Goal: Check status: Check status

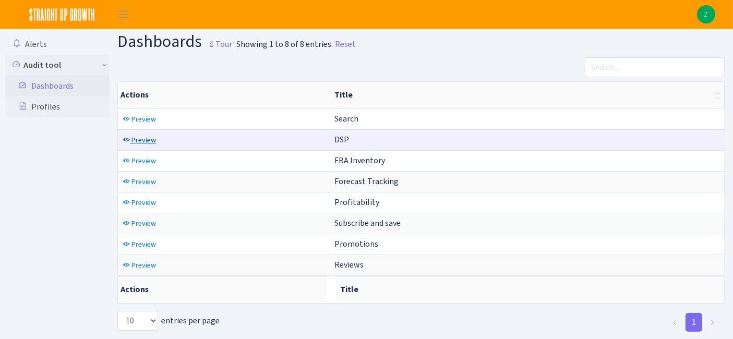
click at [131, 139] on span "Preview" at bounding box center [143, 140] width 25 height 10
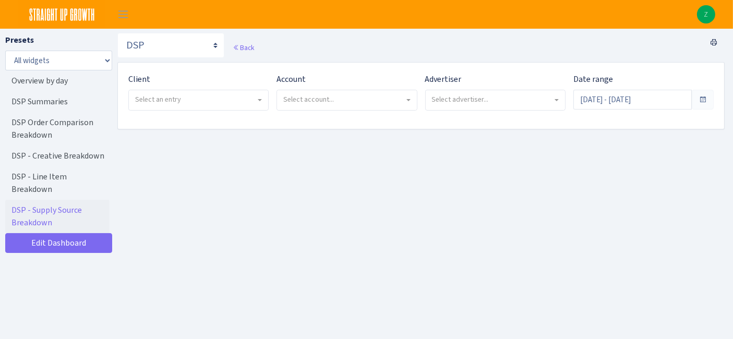
click at [192, 103] on span "Select an entry" at bounding box center [195, 99] width 121 height 10
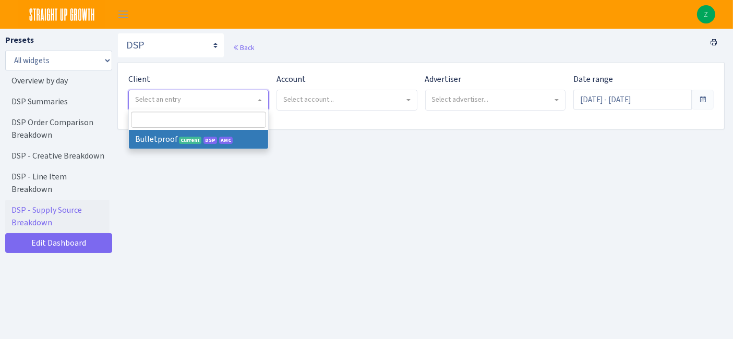
select select "409"
select select
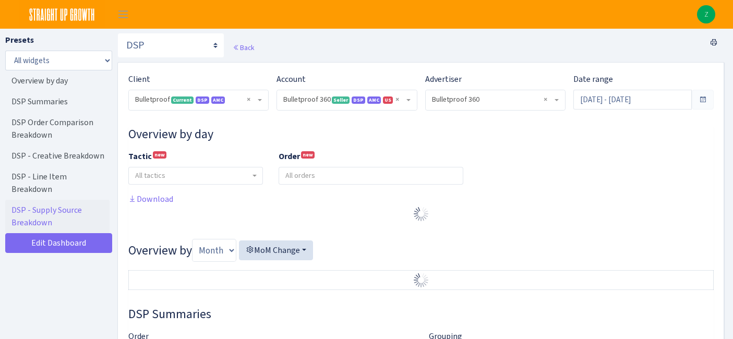
select select "3235730245795869"
select select "2888625790301"
select select
click at [650, 106] on input "[DATE] - [DATE]" at bounding box center [632, 100] width 118 height 20
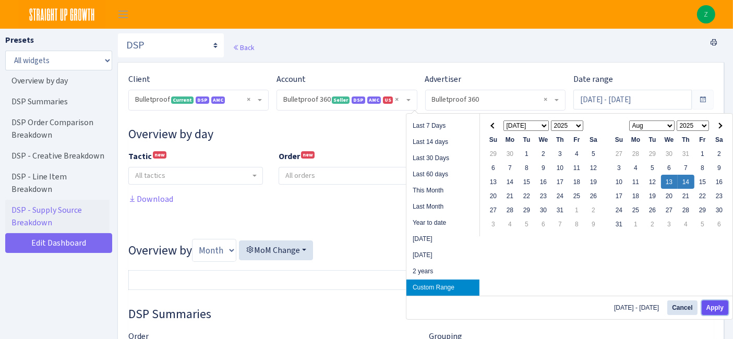
click at [715, 308] on button "Apply" at bounding box center [715, 307] width 27 height 15
type input "[DATE] - [DATE]"
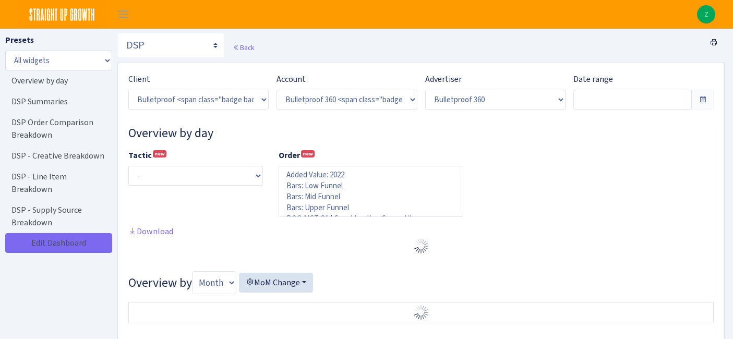
select select "3235730245795869"
select select "2888625790301"
select select
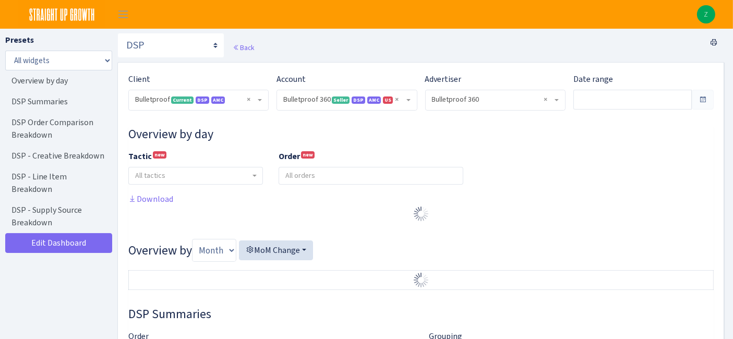
type input "[DATE] - [DATE]"
type input "Aug 11, 2025 - Aug 12, 2025"
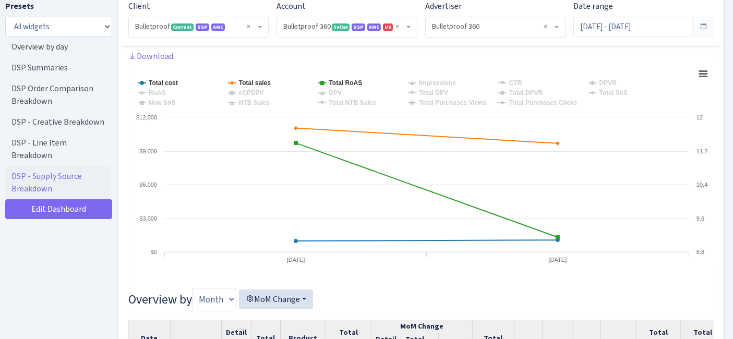
scroll to position [143, 0]
